Goal: Information Seeking & Learning: Learn about a topic

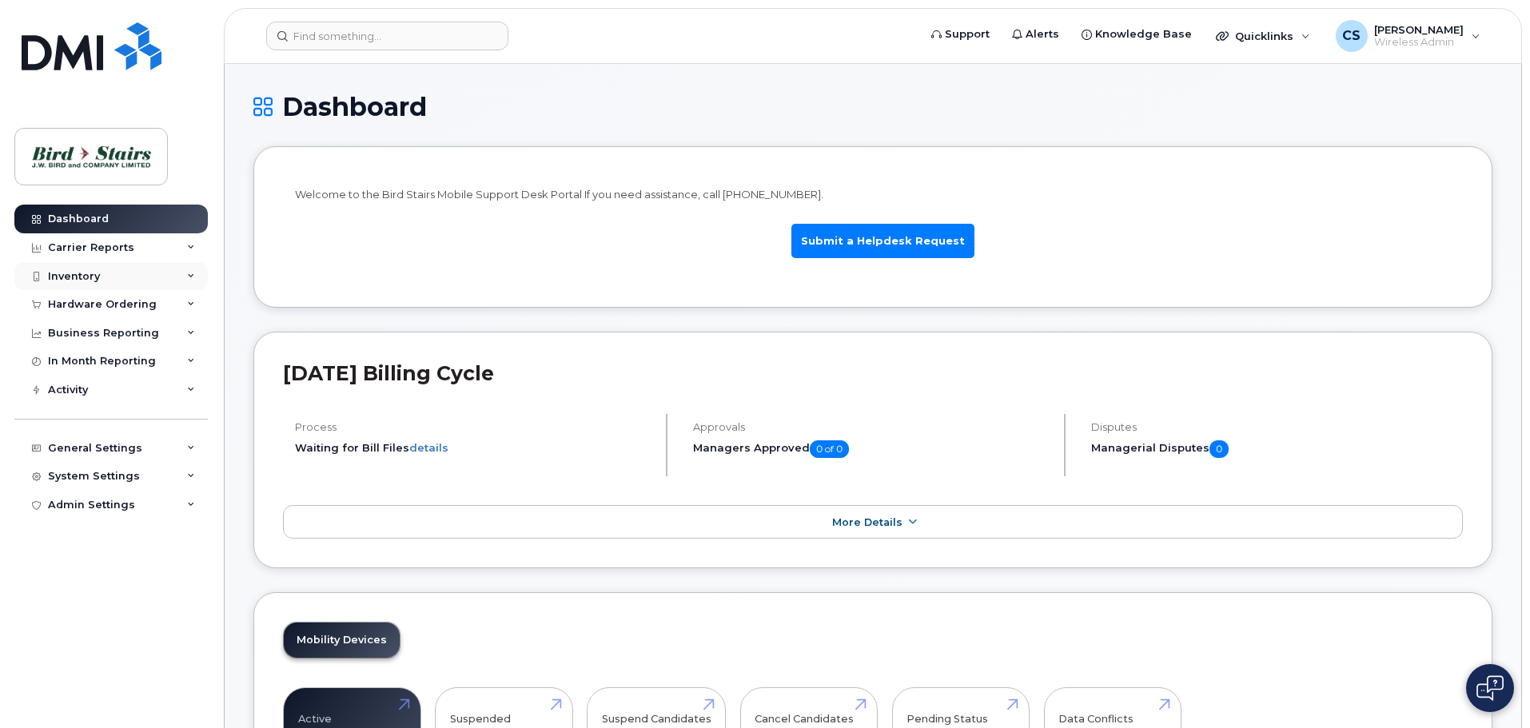
click at [100, 273] on div "Inventory" at bounding box center [110, 276] width 193 height 29
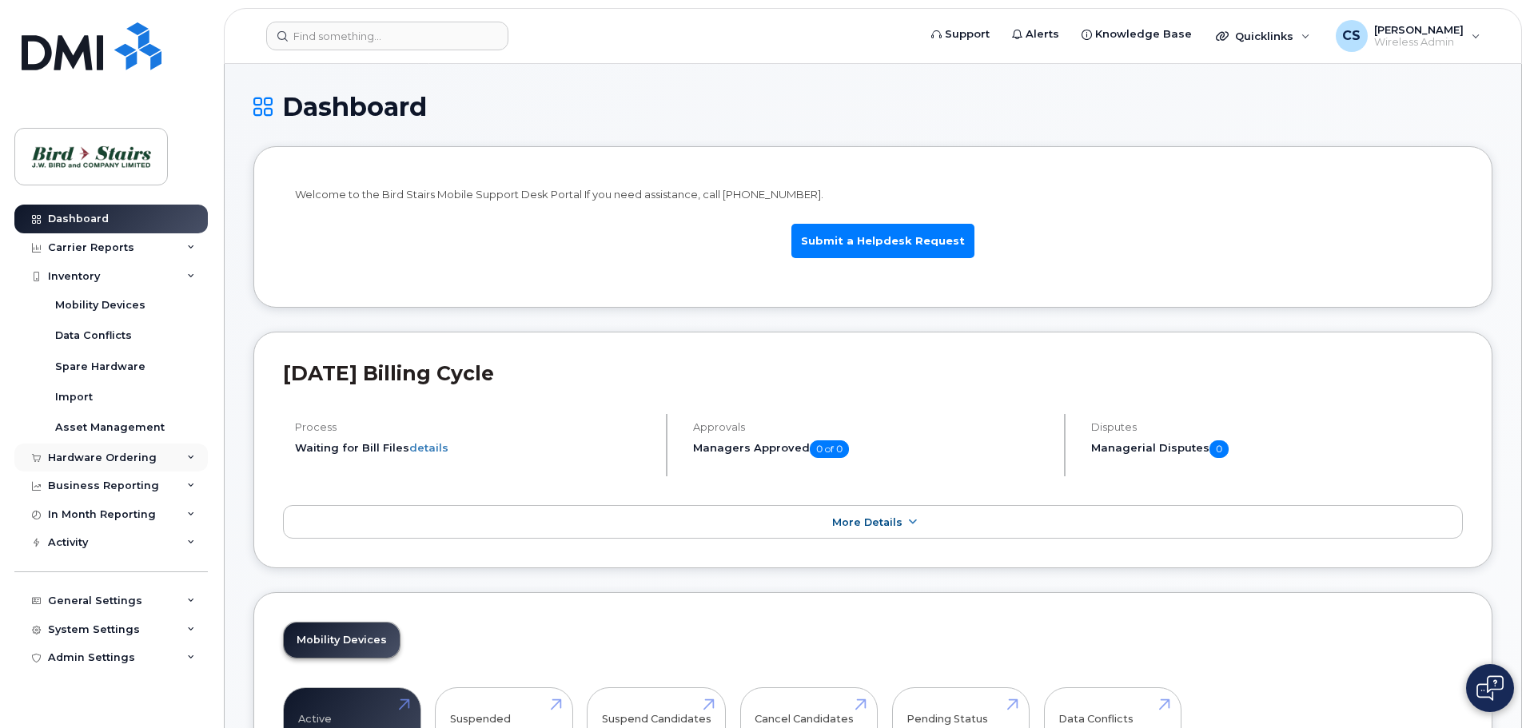
click at [90, 456] on div "Hardware Ordering" at bounding box center [102, 458] width 109 height 13
click at [89, 601] on div "Business Reporting" at bounding box center [110, 608] width 193 height 29
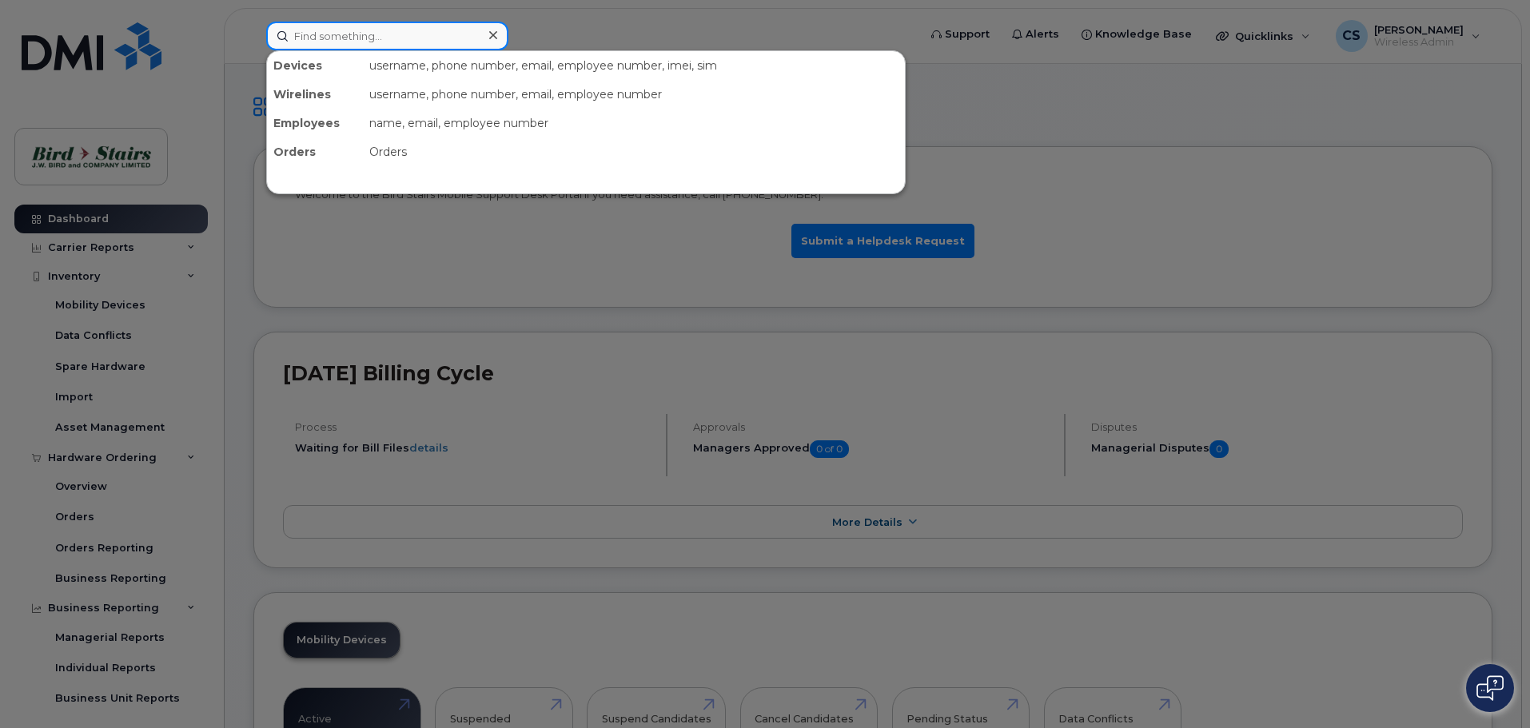
click at [358, 34] on input at bounding box center [387, 36] width 242 height 29
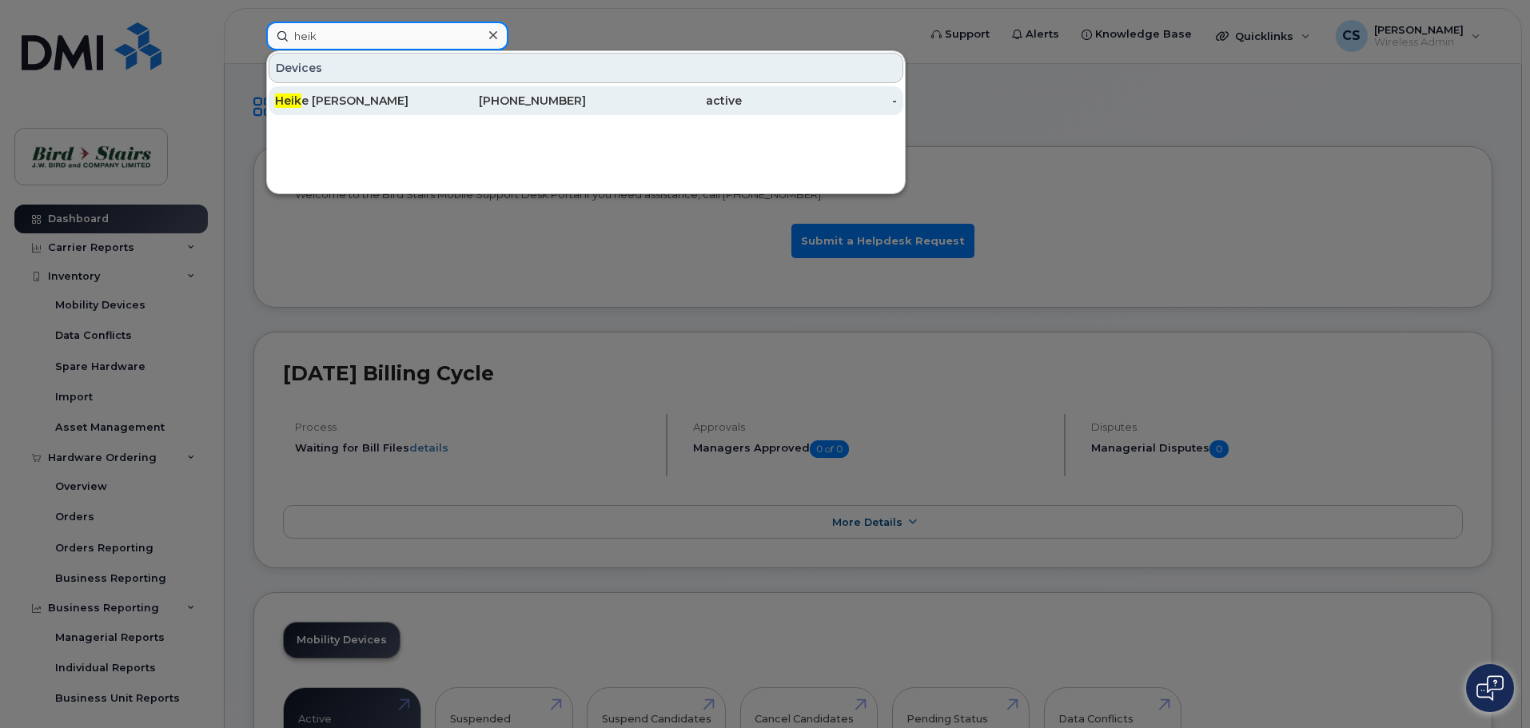
type input "heik"
click at [297, 98] on span "Heik" at bounding box center [288, 101] width 26 height 14
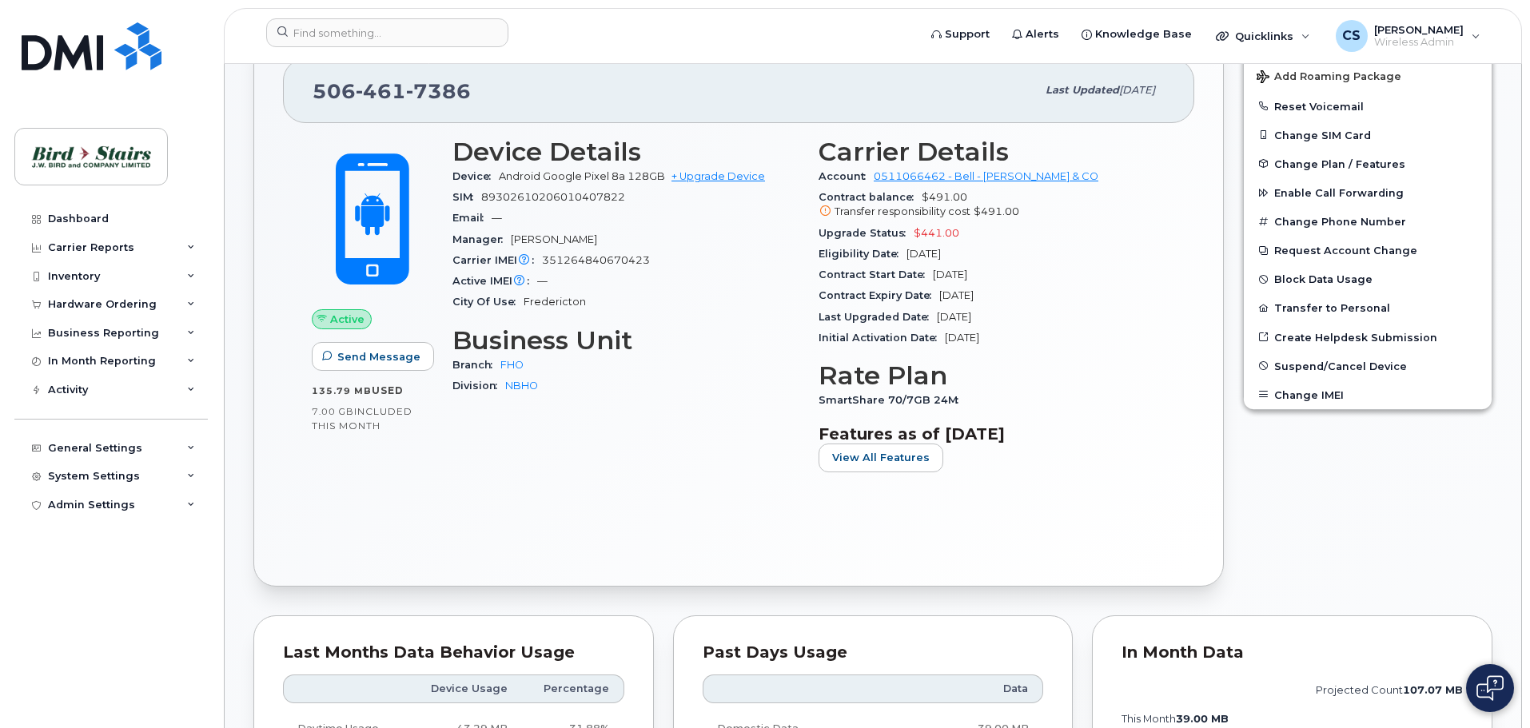
scroll to position [320, 0]
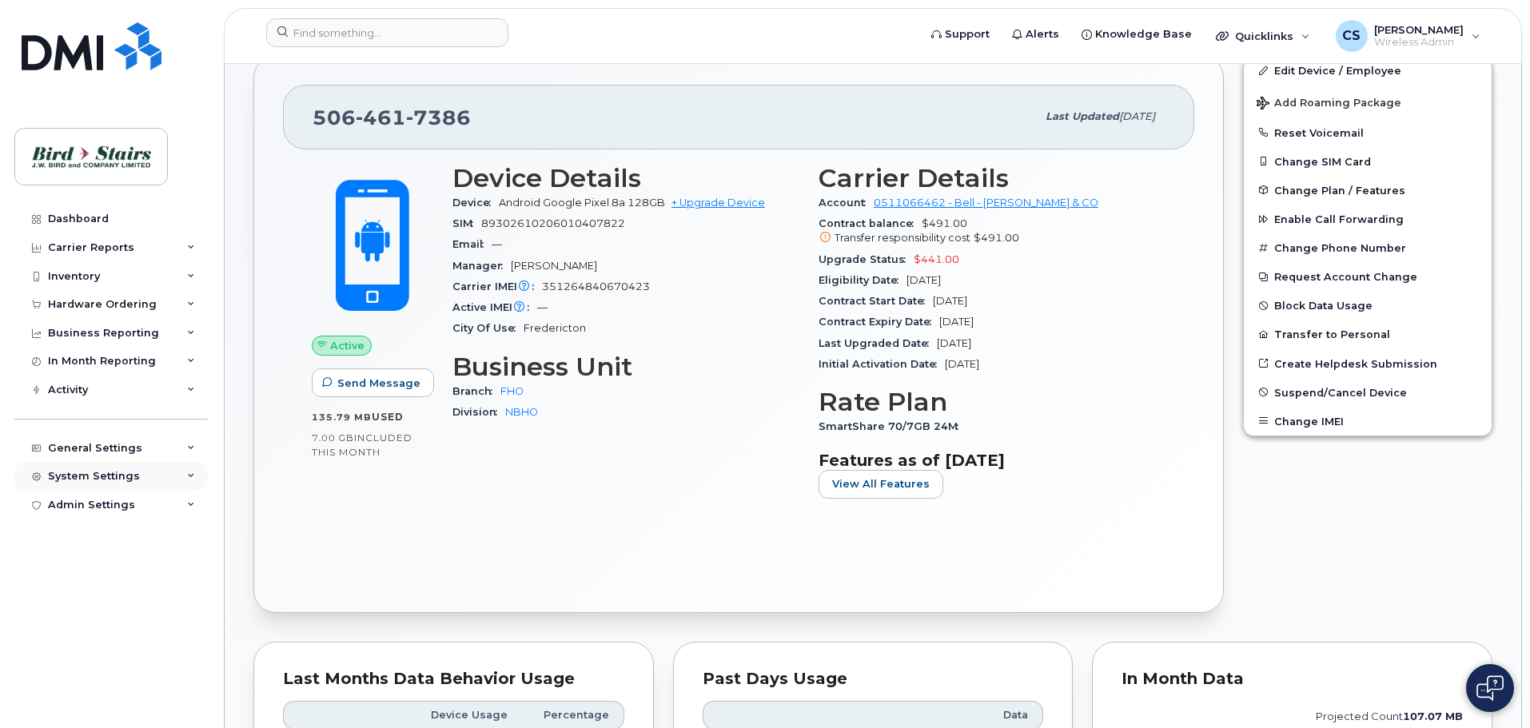
click at [86, 480] on div "System Settings" at bounding box center [94, 476] width 92 height 13
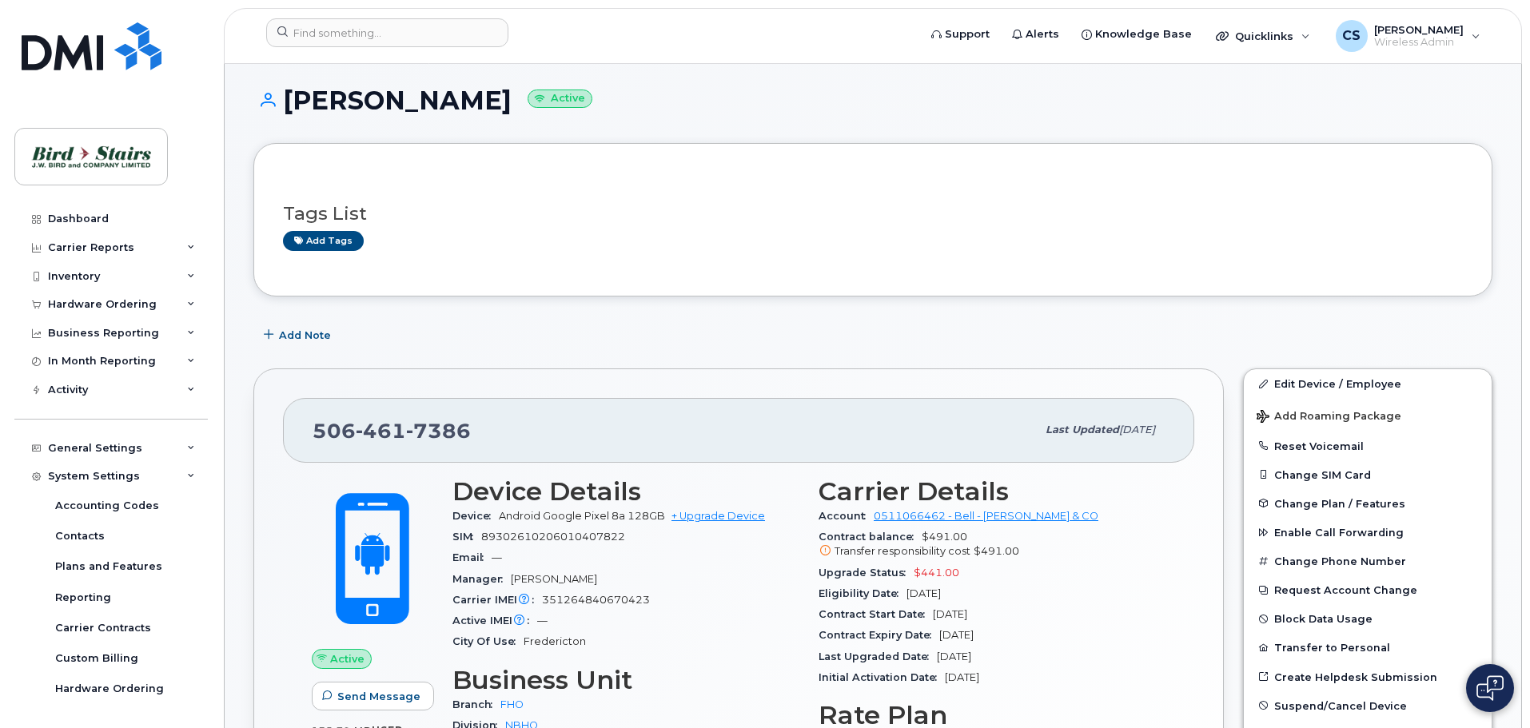
scroll to position [0, 0]
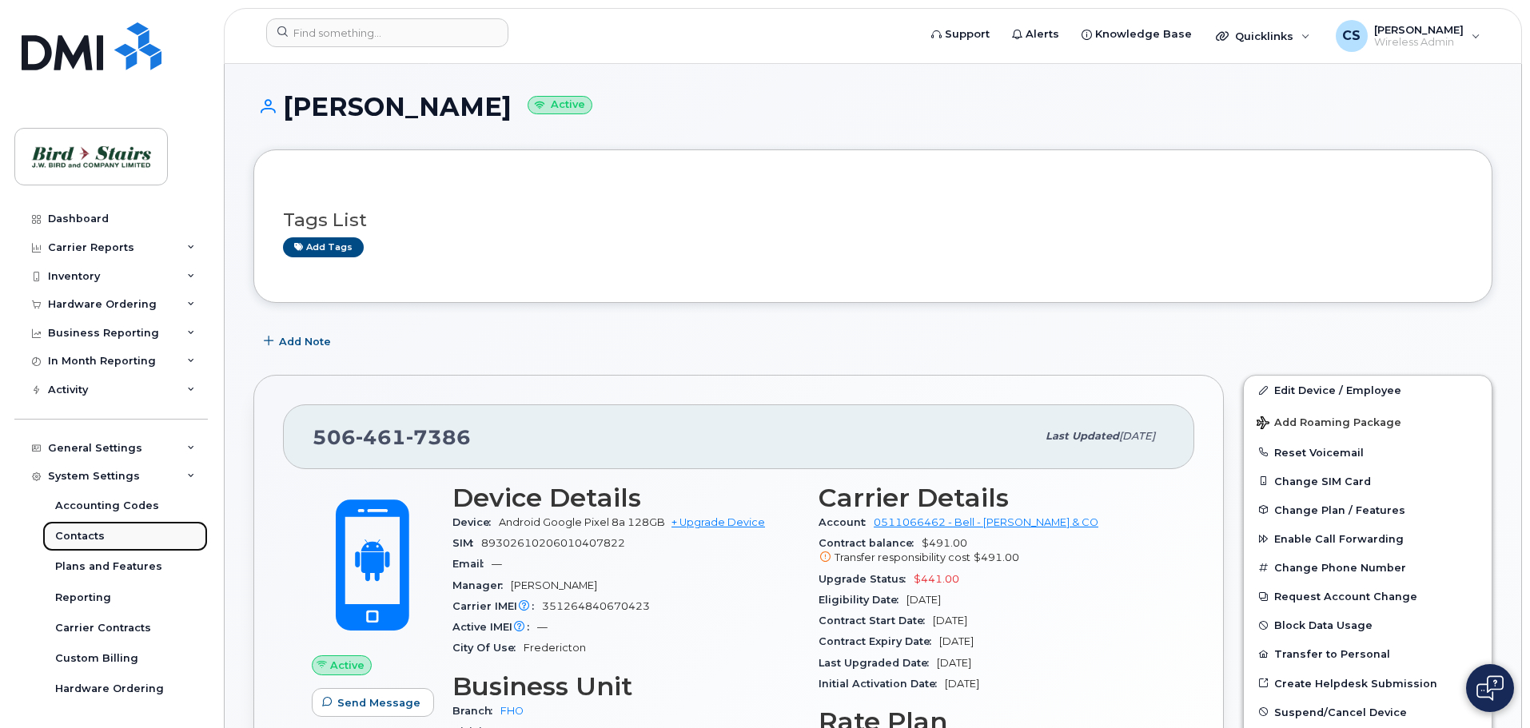
click at [66, 536] on div "Contacts" at bounding box center [80, 536] width 50 height 14
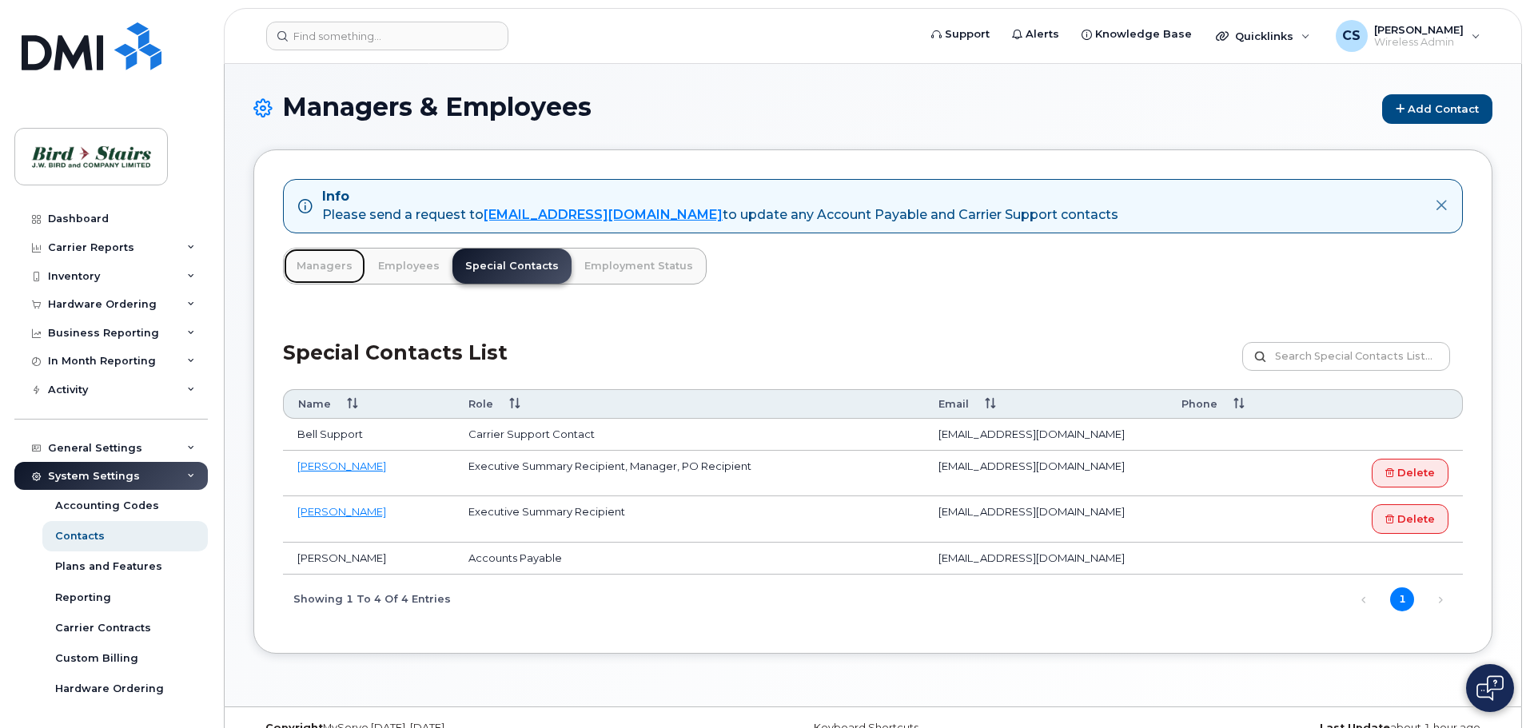
click at [313, 271] on link "Managers" at bounding box center [325, 266] width 82 height 35
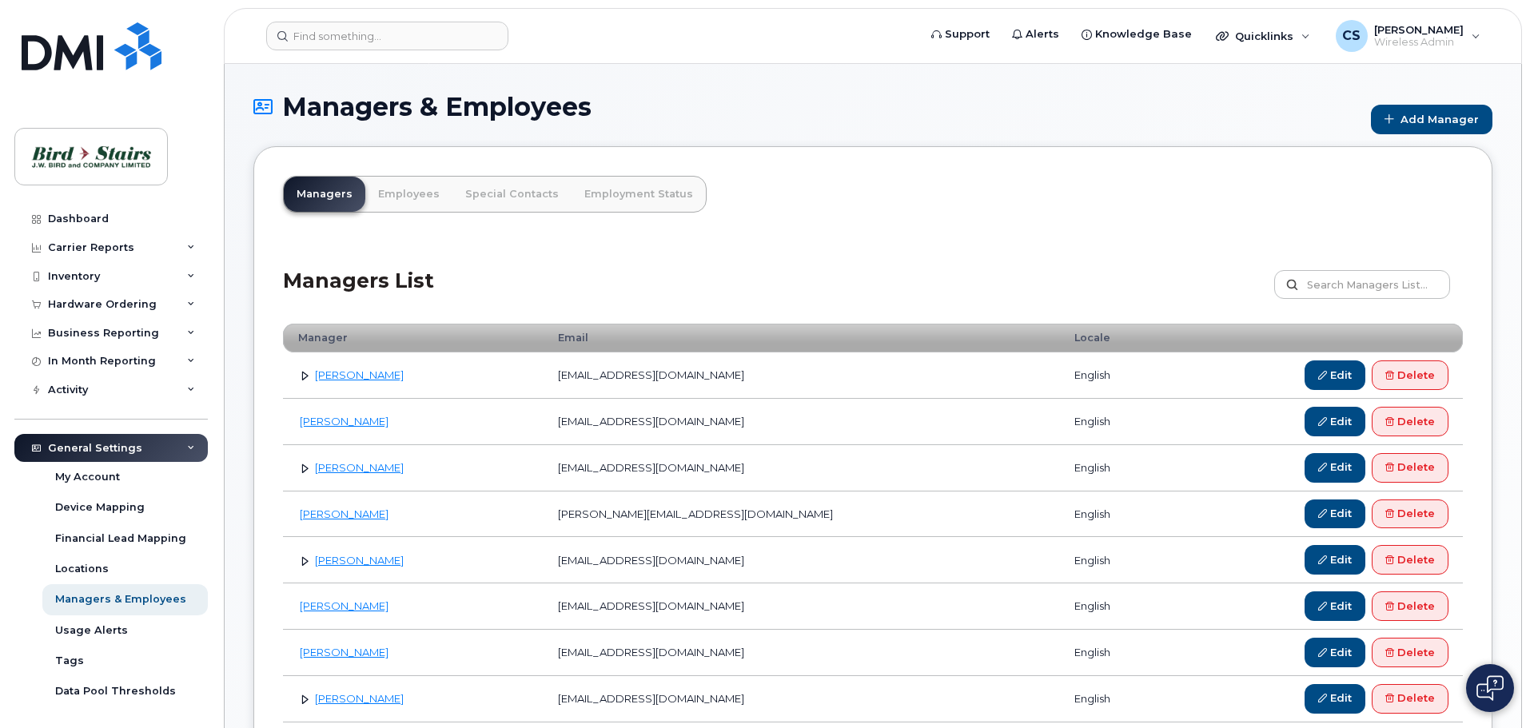
click at [302, 376] on link at bounding box center [304, 375] width 15 height 15
click at [304, 514] on link at bounding box center [304, 514] width 15 height 15
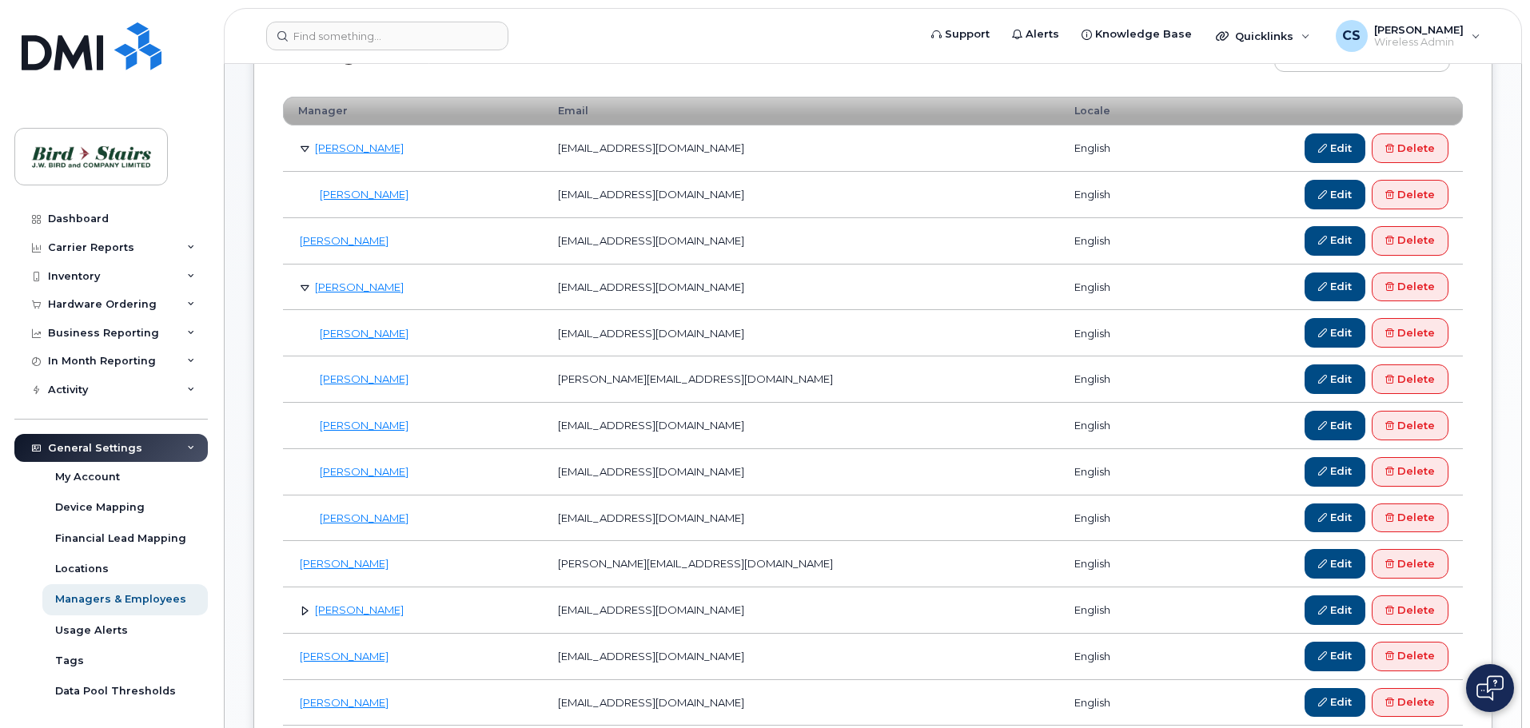
scroll to position [240, 0]
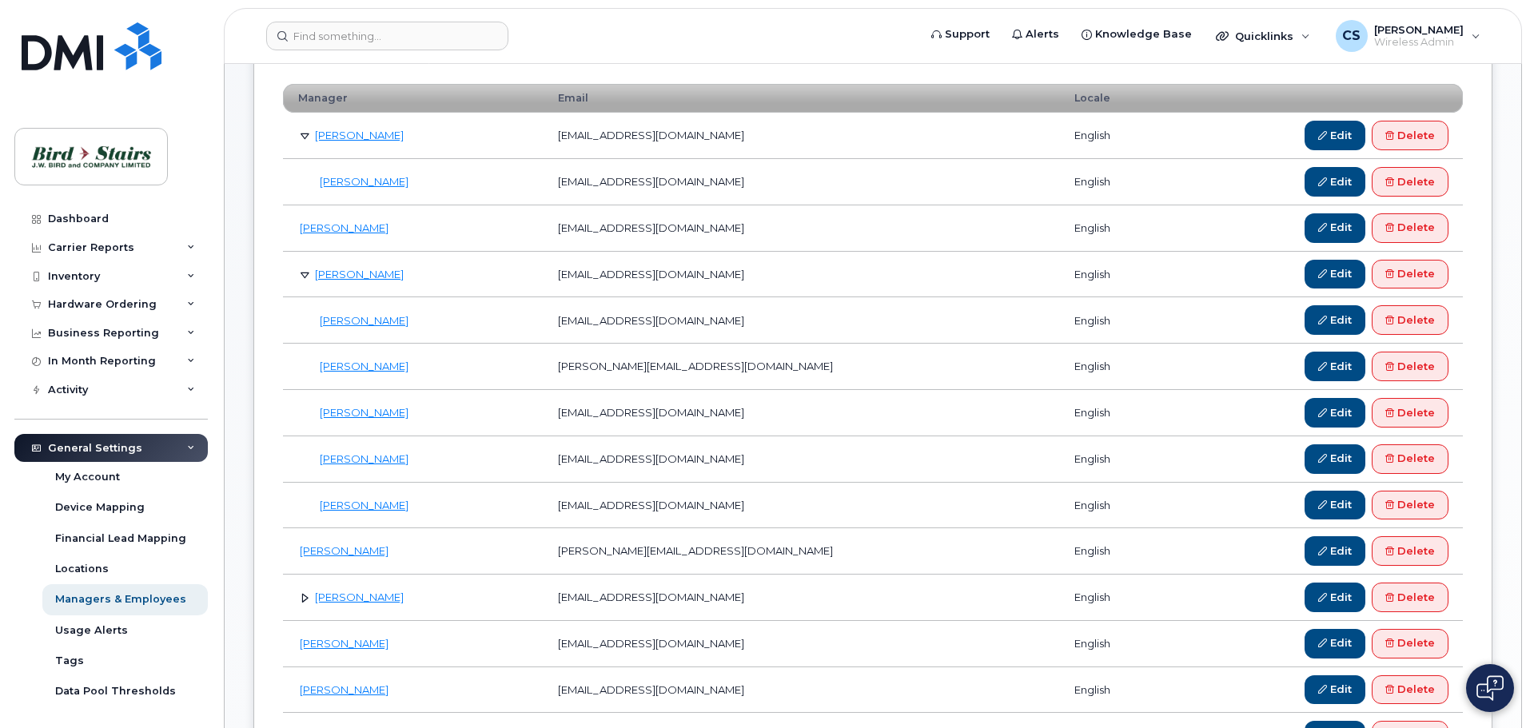
click at [304, 599] on link at bounding box center [304, 597] width 15 height 15
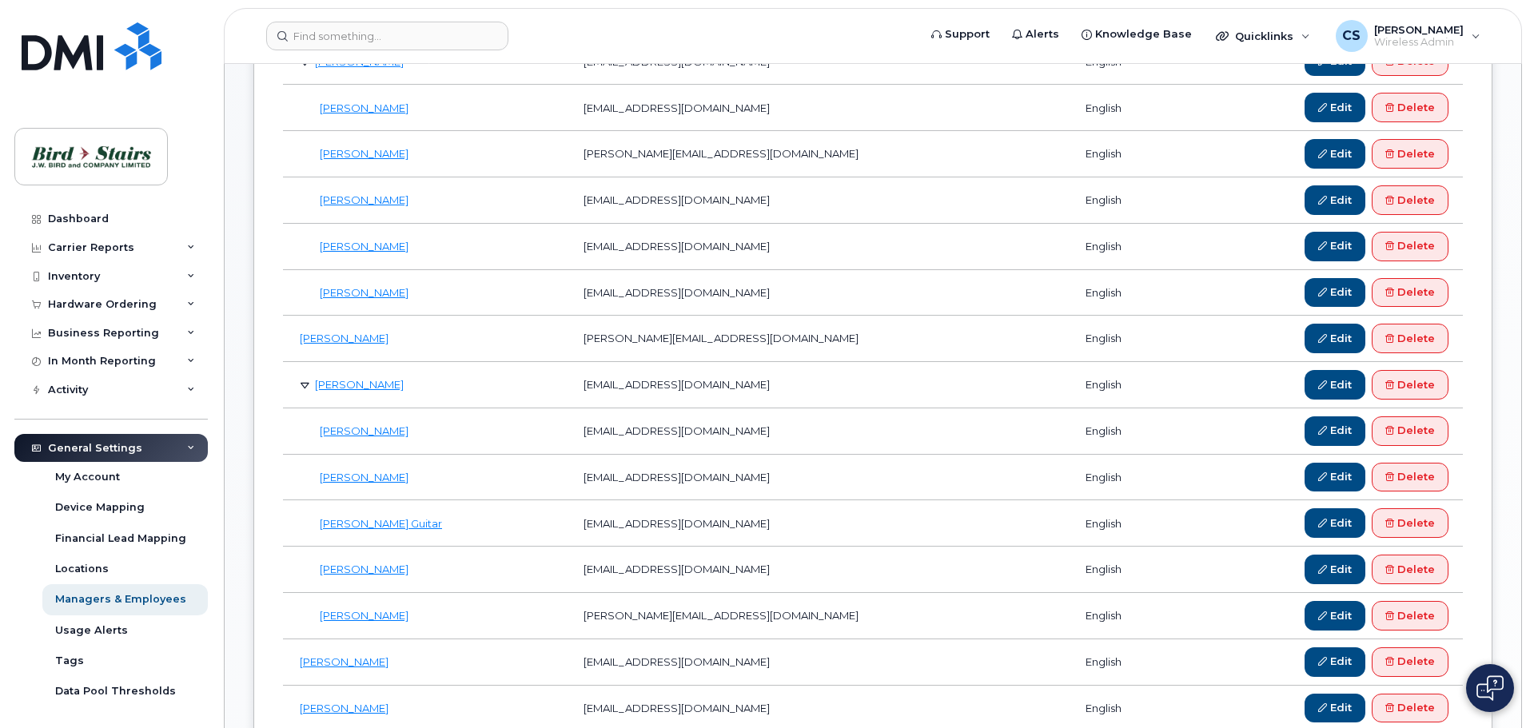
scroll to position [480, 0]
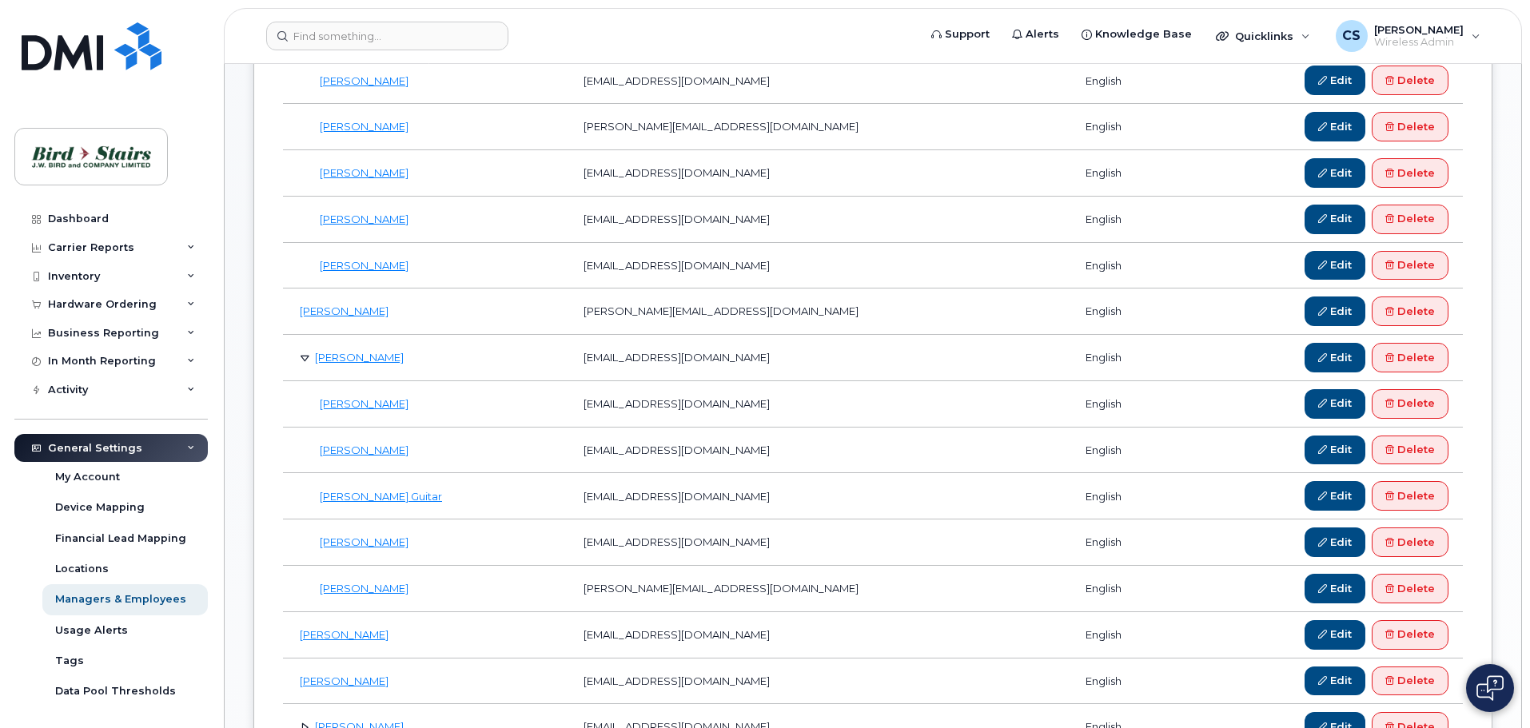
click at [306, 352] on link at bounding box center [304, 357] width 15 height 15
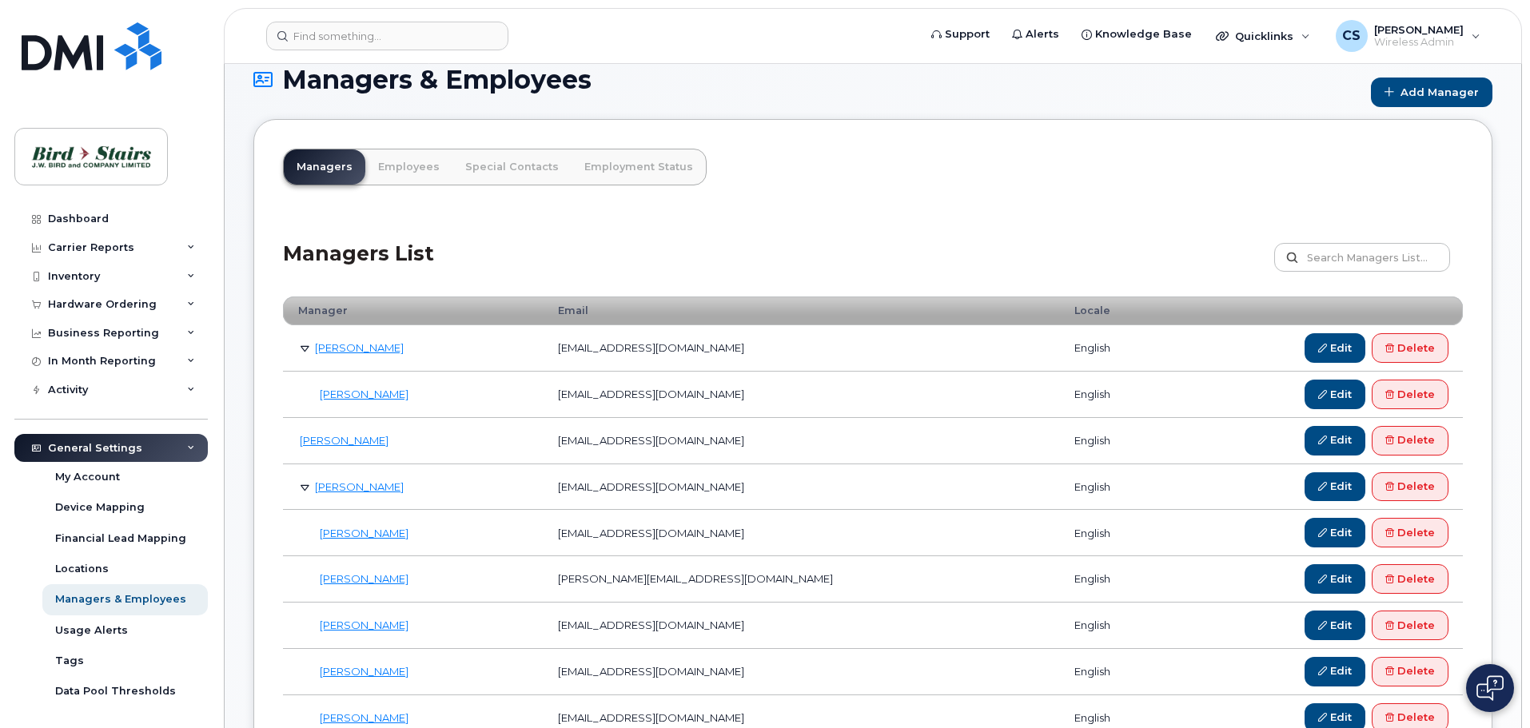
scroll to position [0, 0]
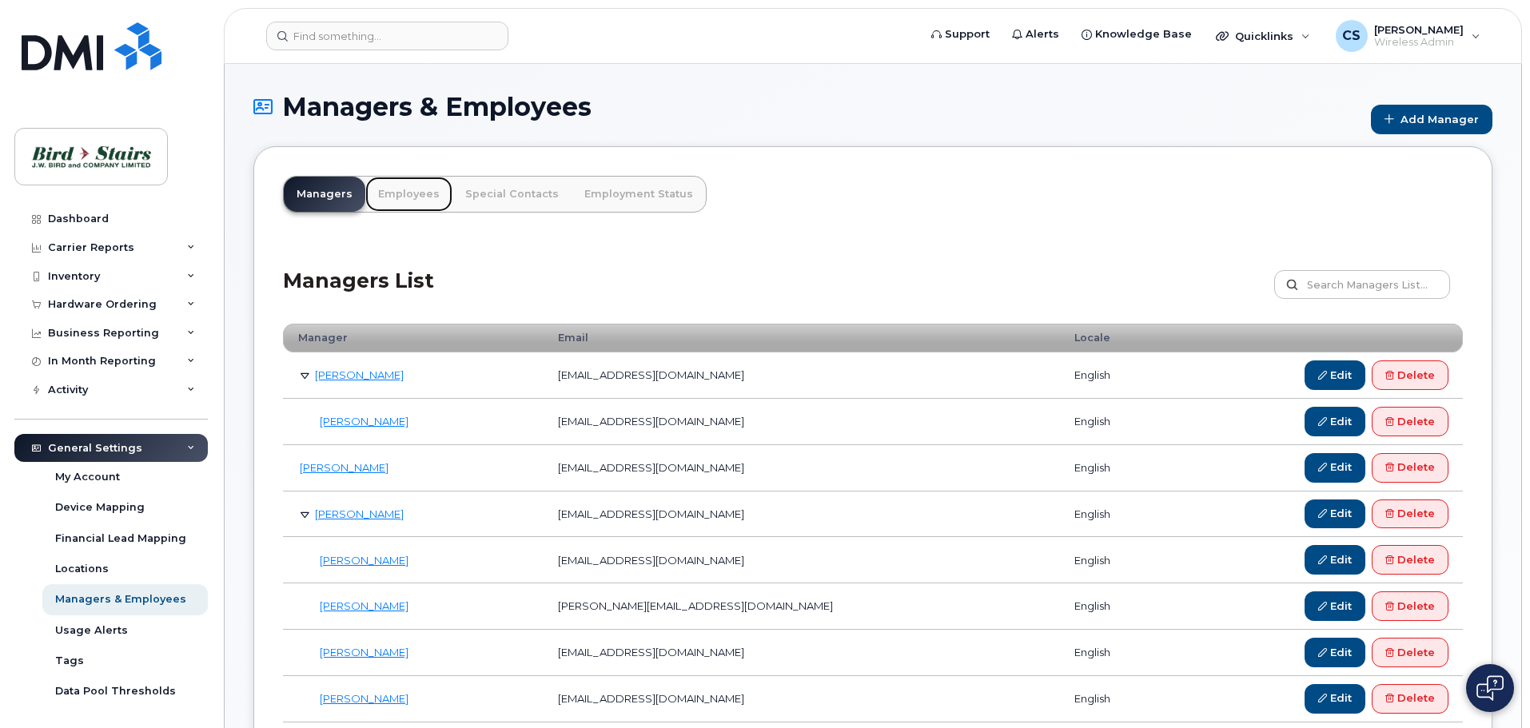
click at [400, 189] on link "Employees" at bounding box center [408, 194] width 87 height 35
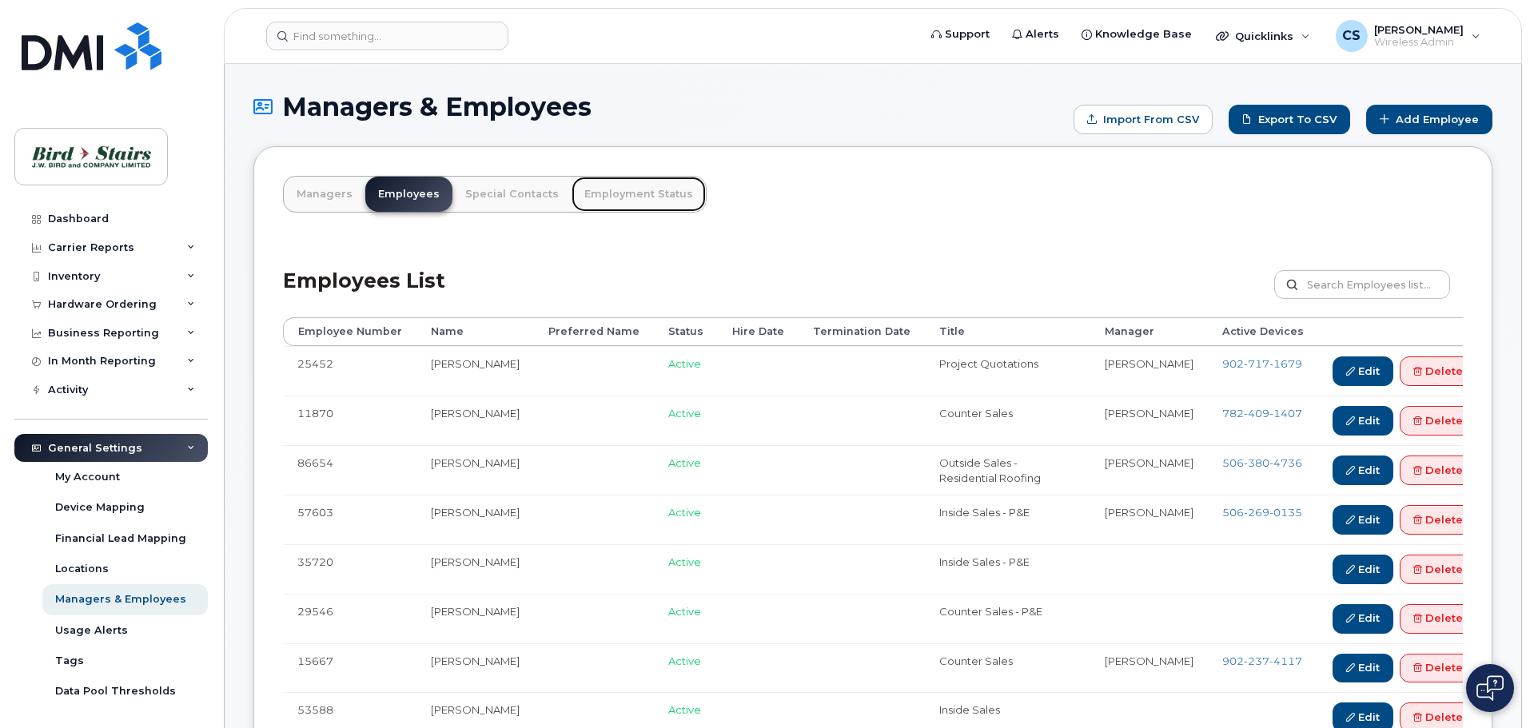
click at [597, 201] on link "Employment Status" at bounding box center [638, 194] width 134 height 35
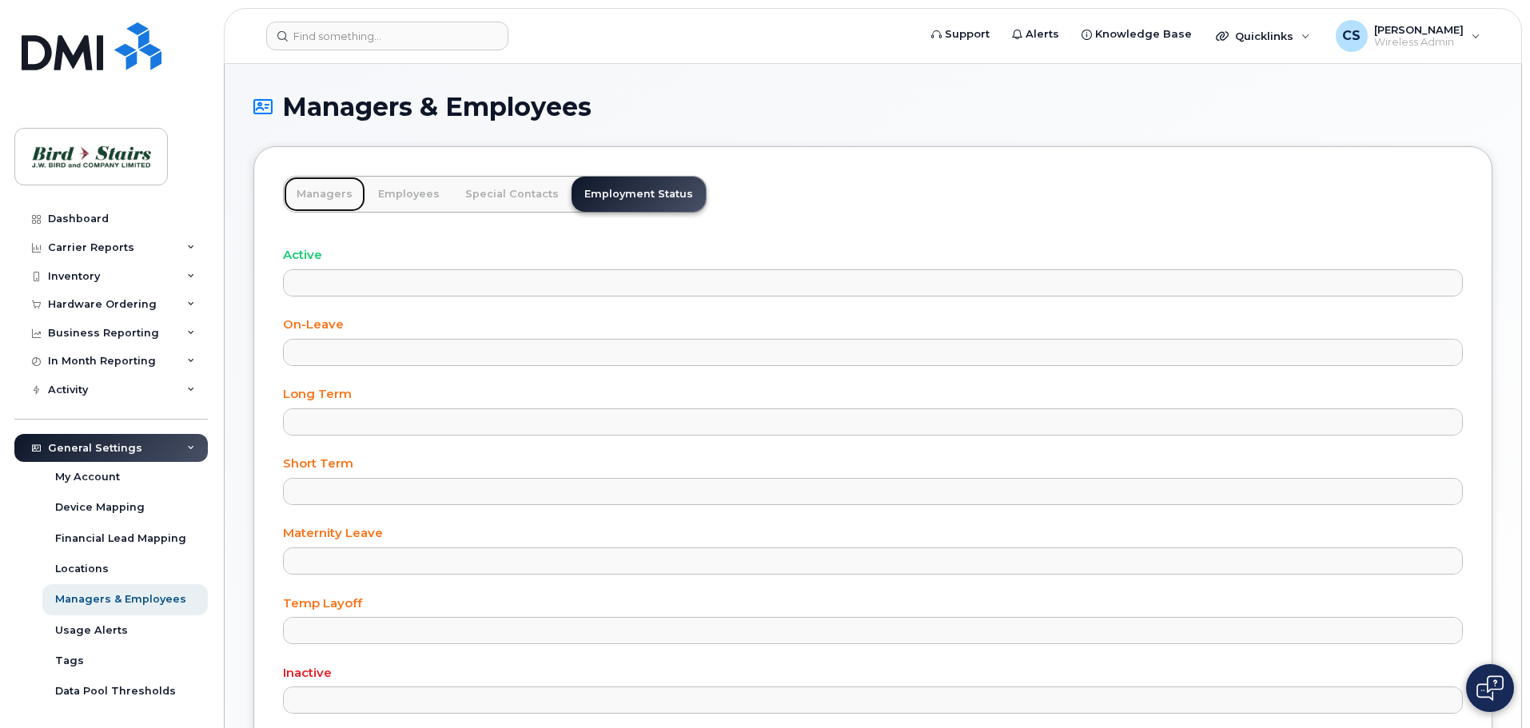
click at [320, 205] on link "Managers" at bounding box center [325, 194] width 82 height 35
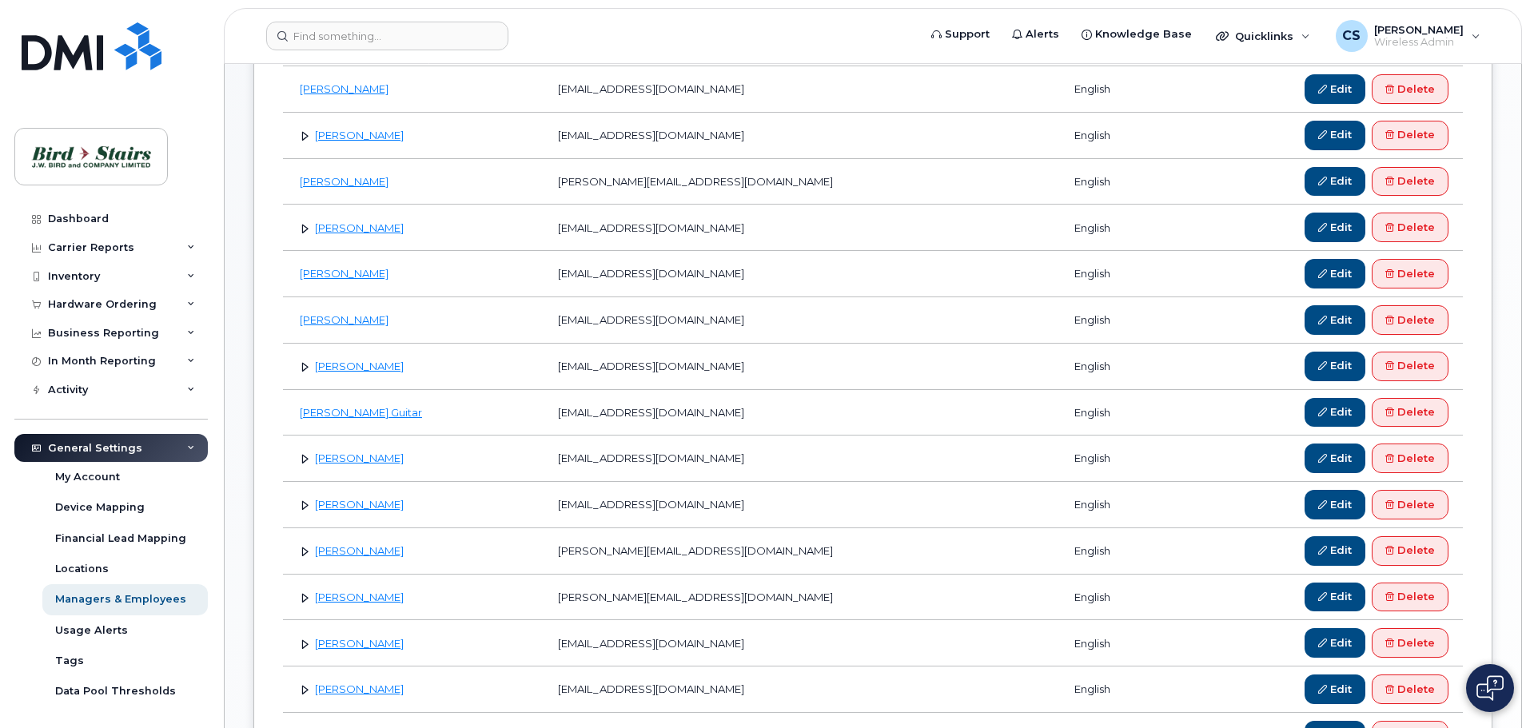
scroll to position [400, 0]
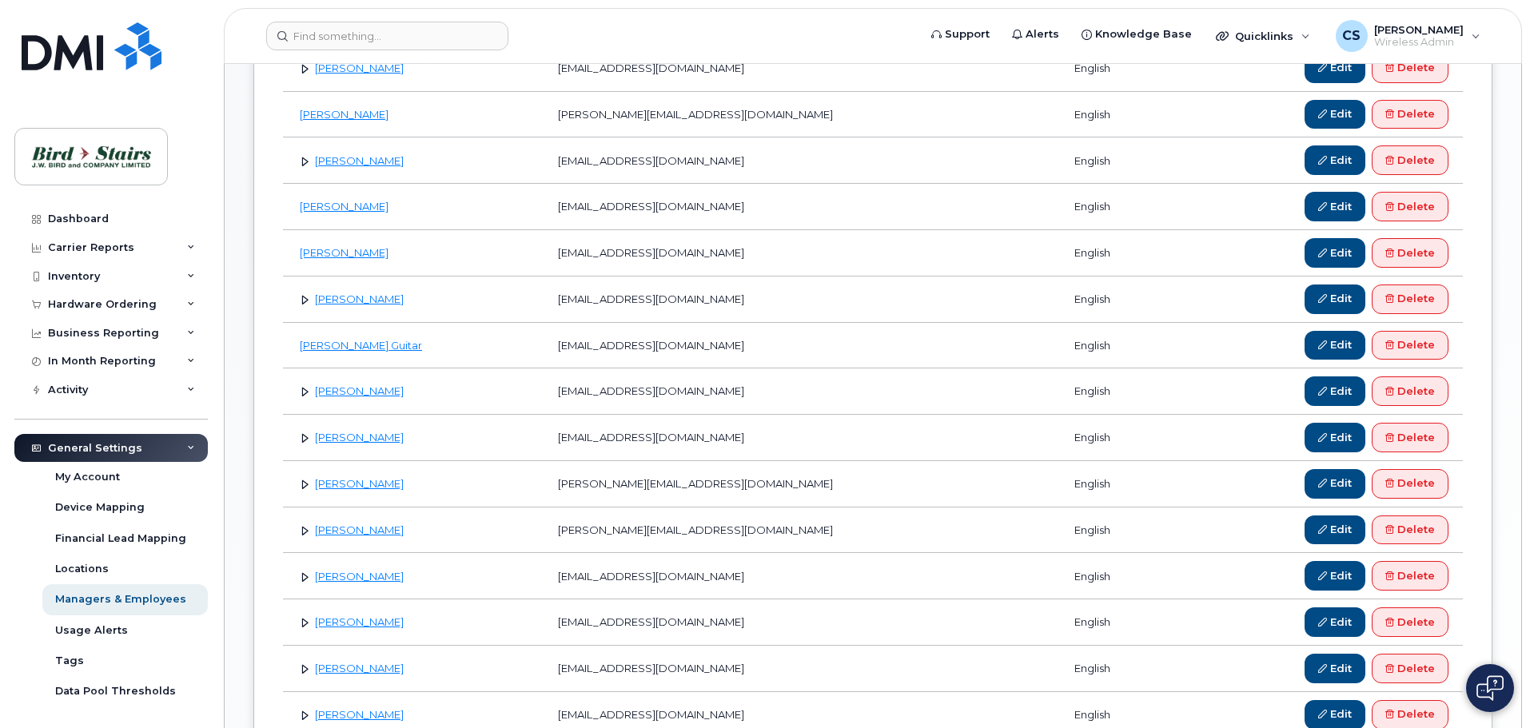
click at [305, 303] on link at bounding box center [304, 299] width 15 height 15
click at [301, 485] on link at bounding box center [304, 483] width 15 height 15
click at [305, 530] on link at bounding box center [304, 530] width 15 height 15
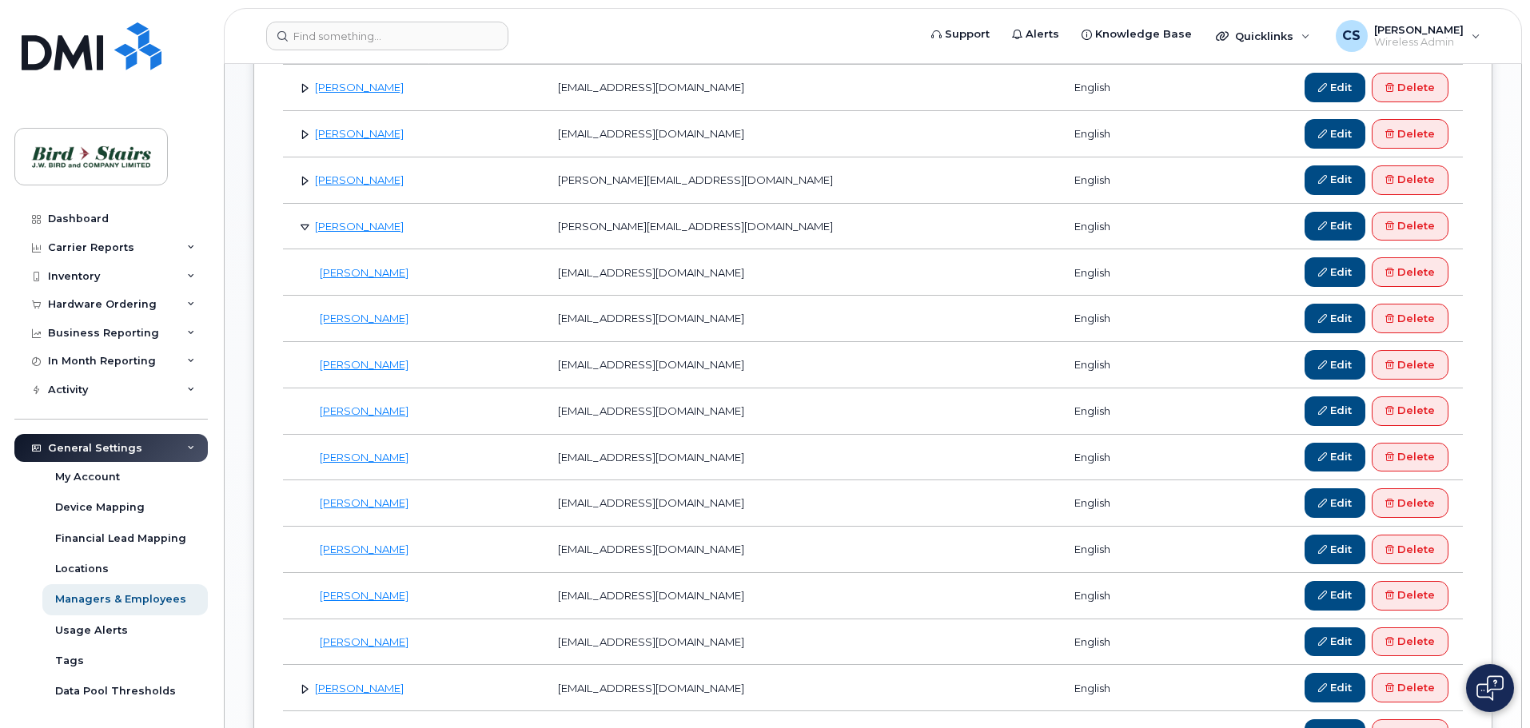
scroll to position [799, 0]
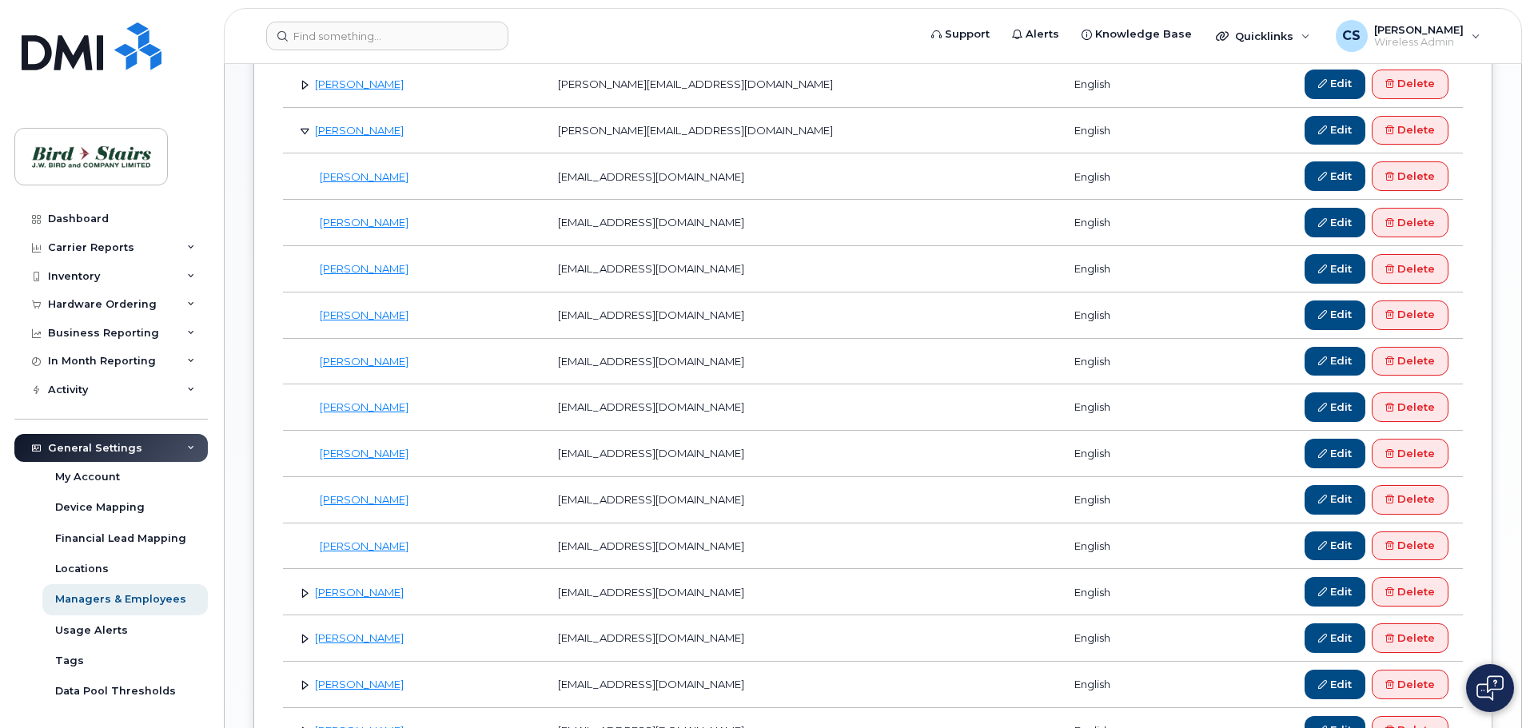
click at [307, 130] on link at bounding box center [304, 130] width 15 height 15
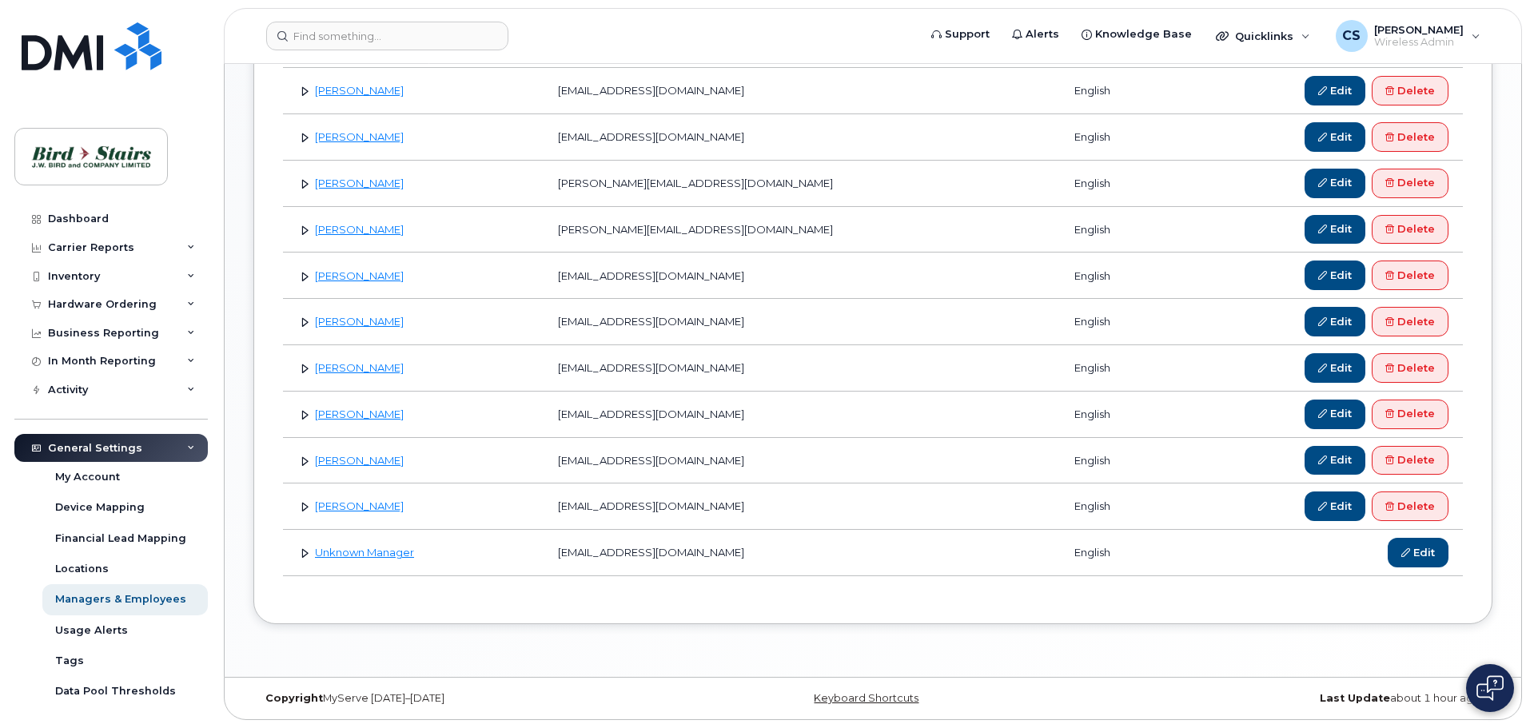
click at [304, 552] on link at bounding box center [304, 552] width 15 height 15
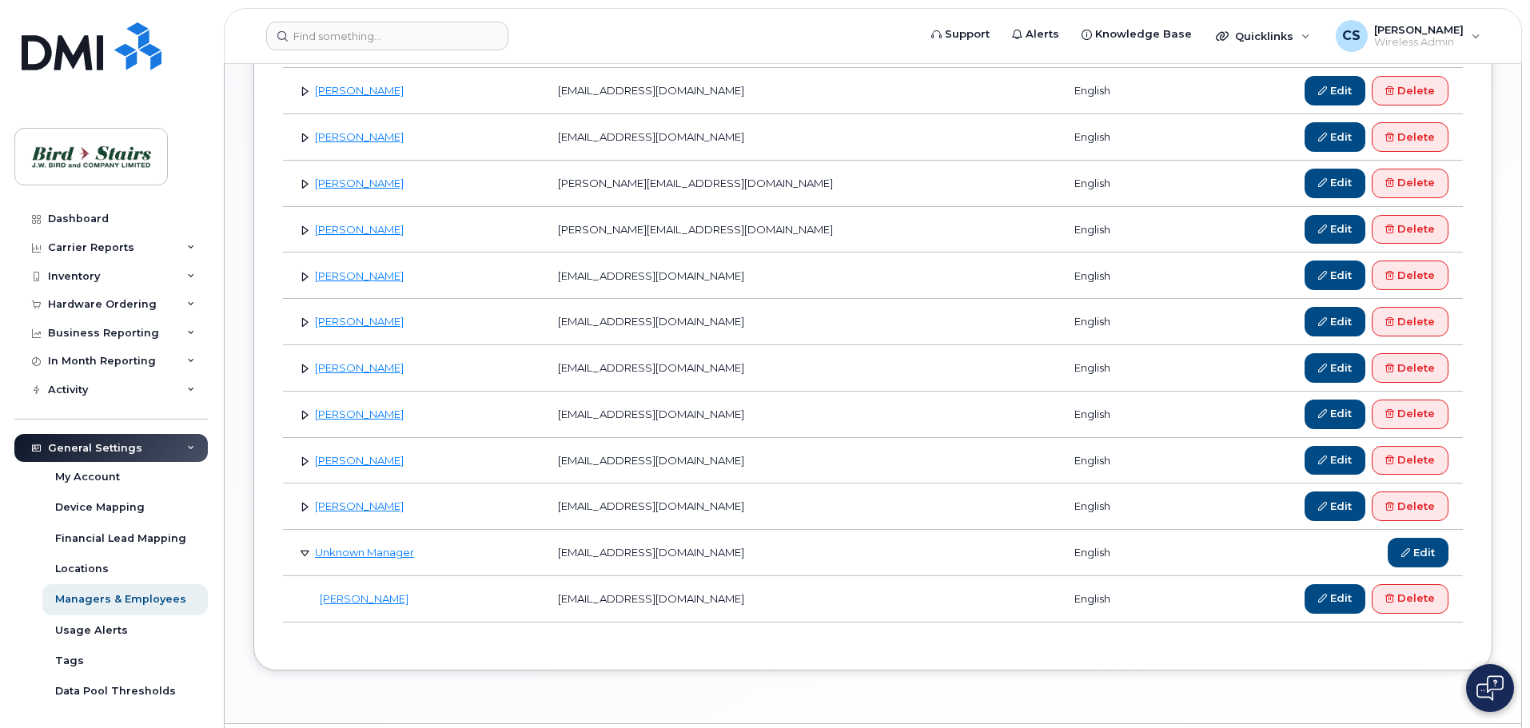
click at [303, 506] on link at bounding box center [304, 506] width 15 height 15
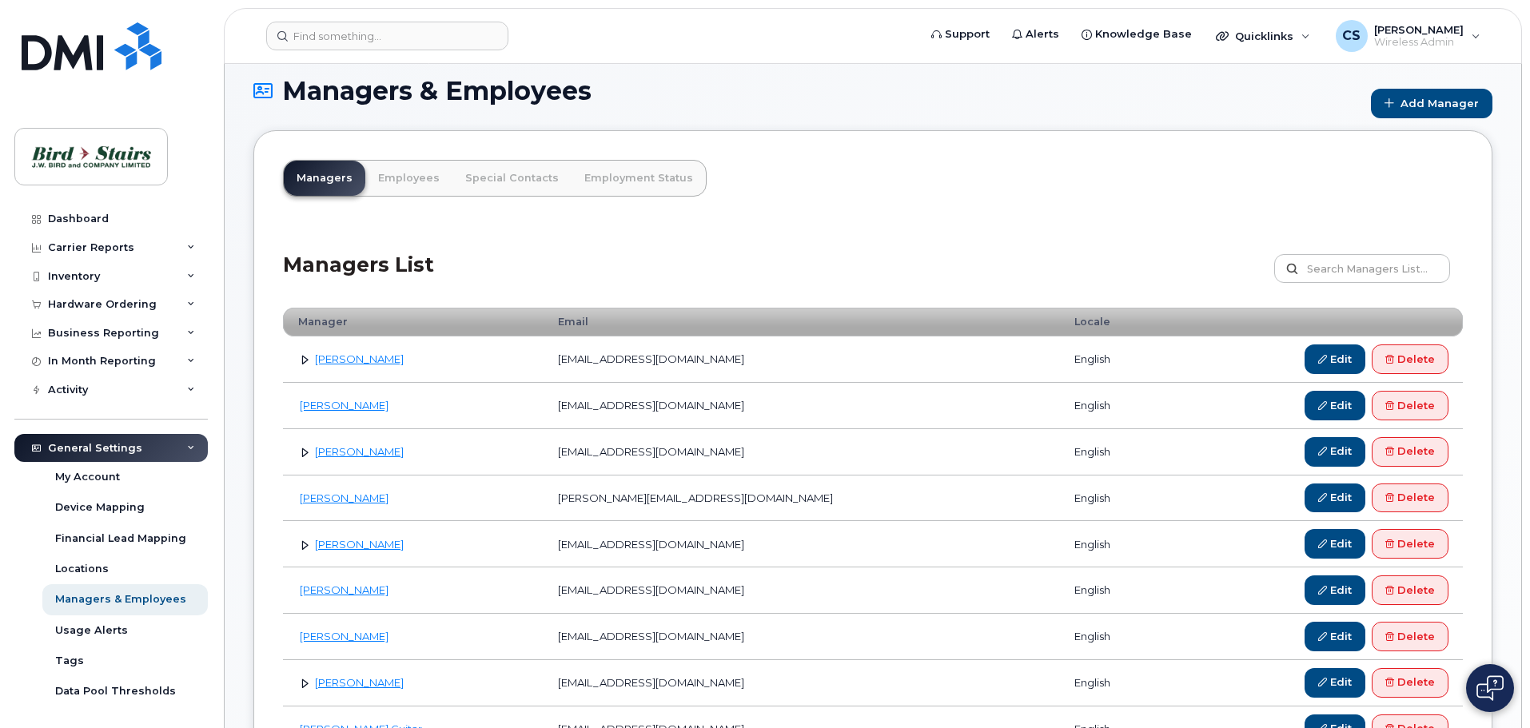
scroll to position [0, 0]
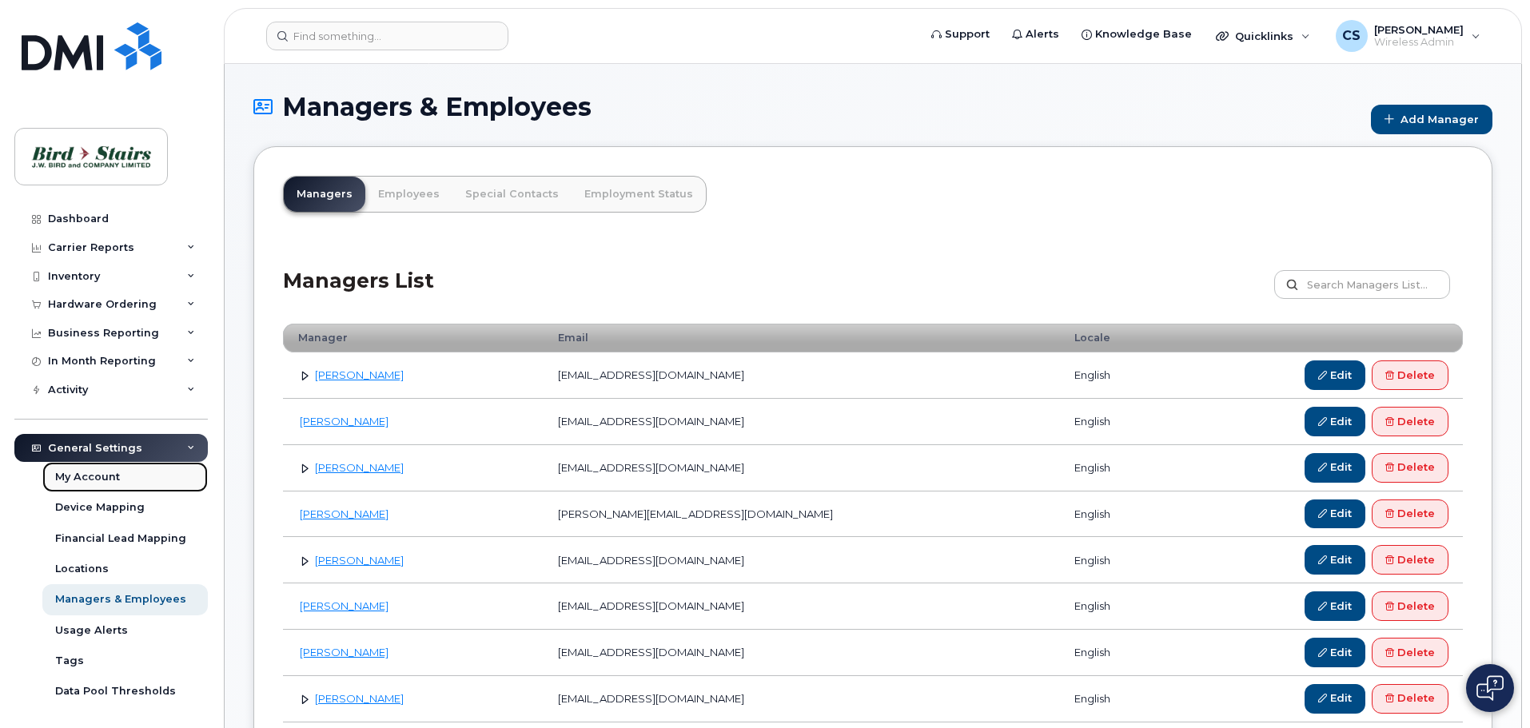
click at [110, 480] on div "My Account" at bounding box center [87, 477] width 65 height 14
